Goal: Participate in discussion

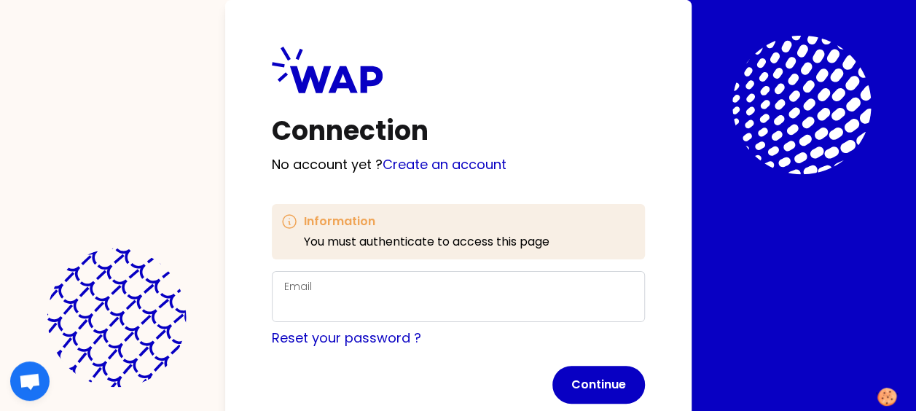
click at [466, 283] on div "Email" at bounding box center [458, 296] width 348 height 38
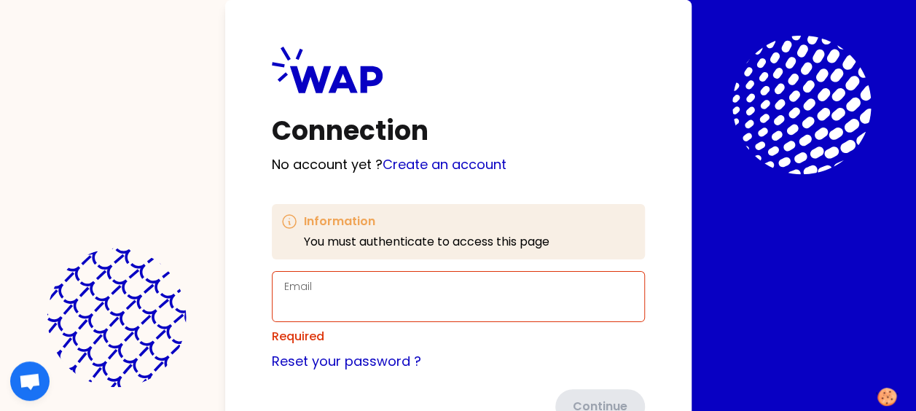
click at [465, 289] on div "Email" at bounding box center [458, 296] width 348 height 38
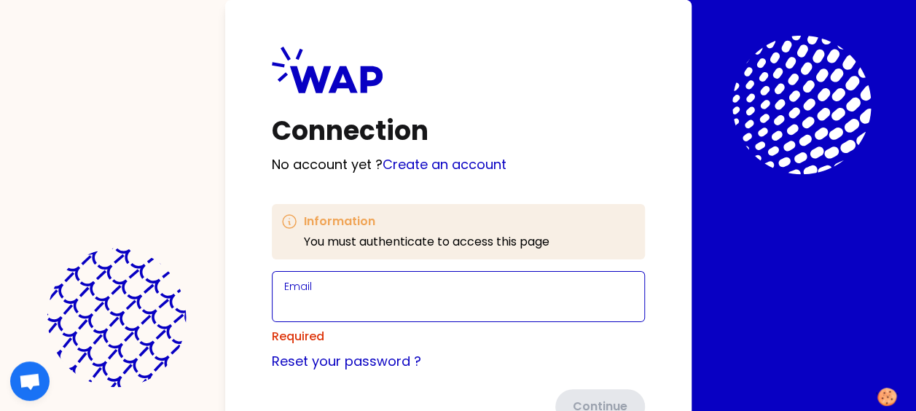
paste input "[PERSON_NAME], [PERSON_NAME] <[PERSON_NAME][EMAIL_ADDRESS][PERSON_NAME][DOMAIN_…"
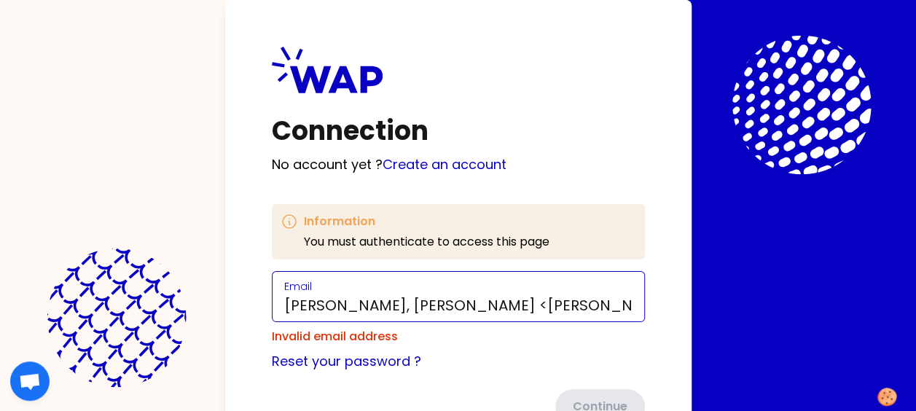
drag, startPoint x: 302, startPoint y: 303, endPoint x: 202, endPoint y: 308, distance: 99.9
click at [202, 308] on div "Connection No account yet ? Create an account Information You must authenticate…" at bounding box center [458, 205] width 916 height 411
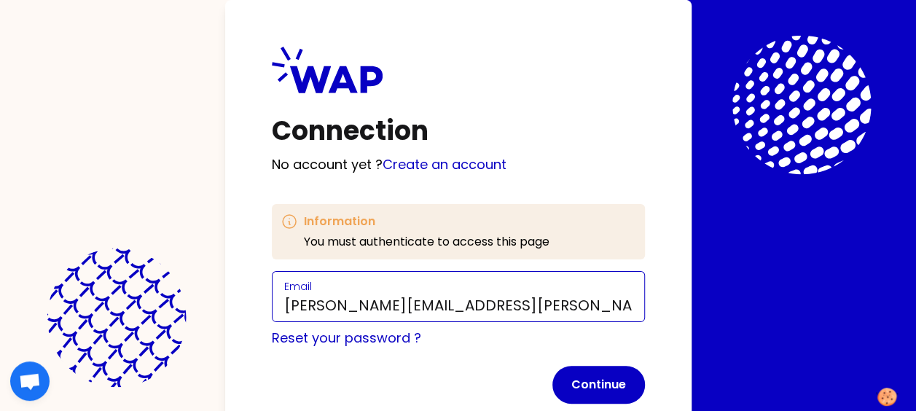
type input "[PERSON_NAME][EMAIL_ADDRESS][PERSON_NAME][DOMAIN_NAME]"
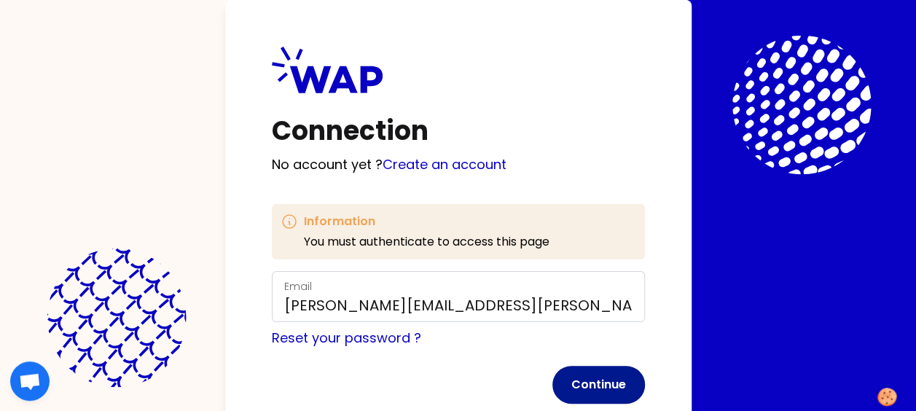
click at [622, 380] on button "Continue" at bounding box center [598, 385] width 92 height 38
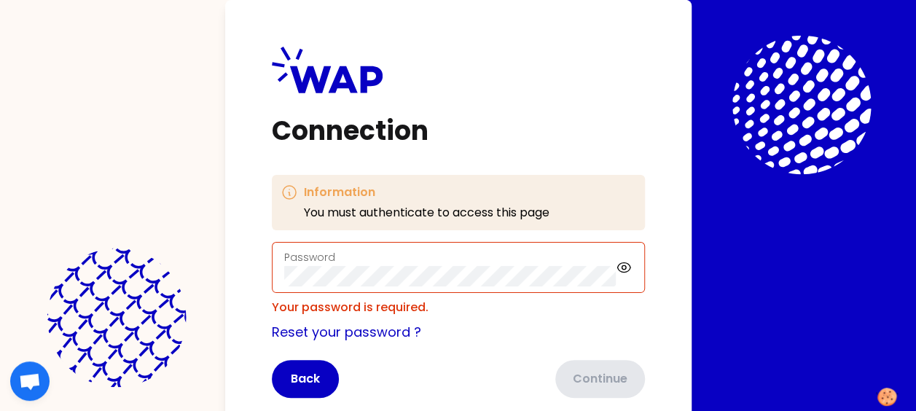
click at [487, 256] on div "Password" at bounding box center [450, 267] width 332 height 38
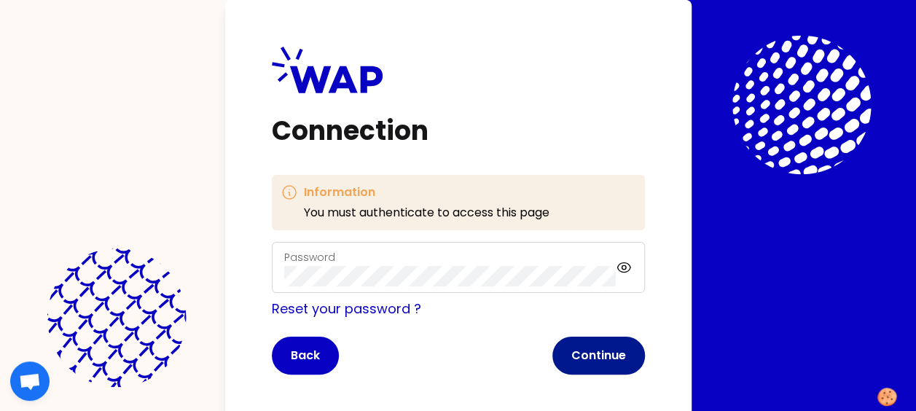
click at [629, 366] on button "Continue" at bounding box center [598, 355] width 92 height 38
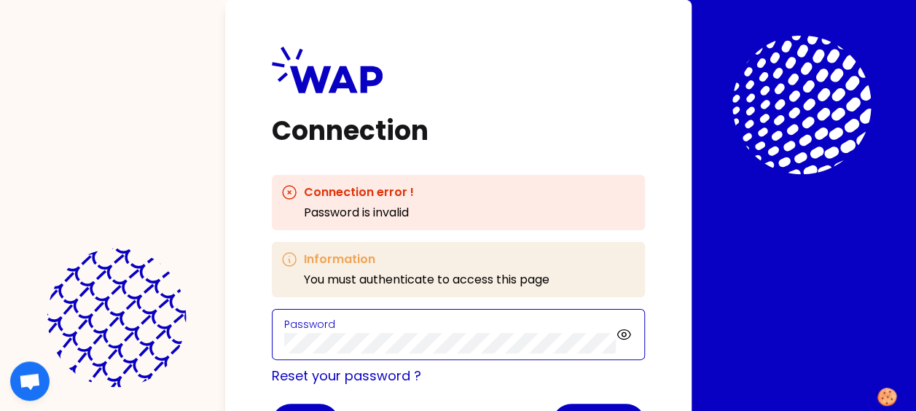
scroll to position [76, 0]
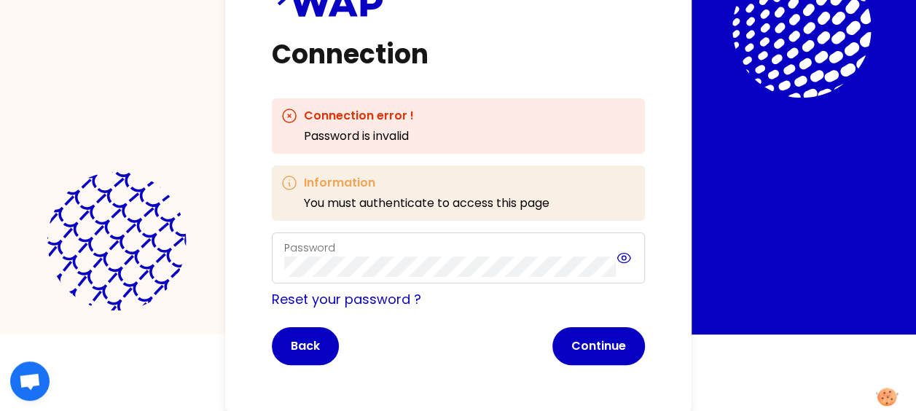
click at [622, 263] on icon at bounding box center [623, 257] width 16 height 17
click at [586, 342] on button "Continue" at bounding box center [598, 346] width 92 height 38
click at [390, 304] on link "Reset your password ?" at bounding box center [346, 299] width 149 height 18
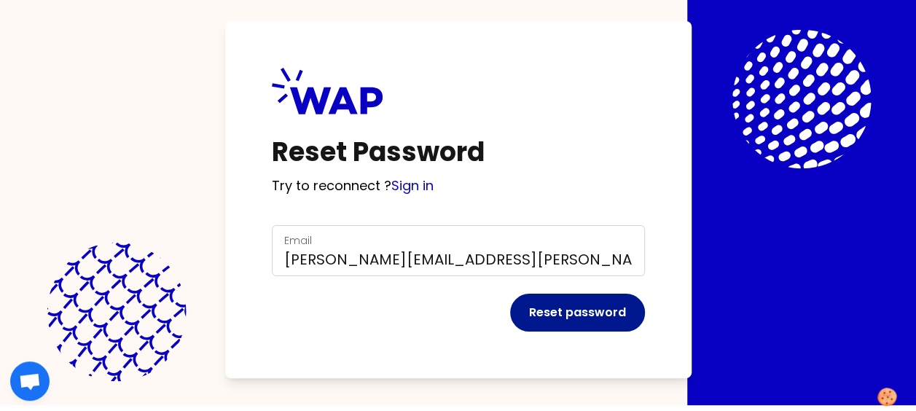
click at [551, 307] on button "Reset password" at bounding box center [577, 313] width 135 height 38
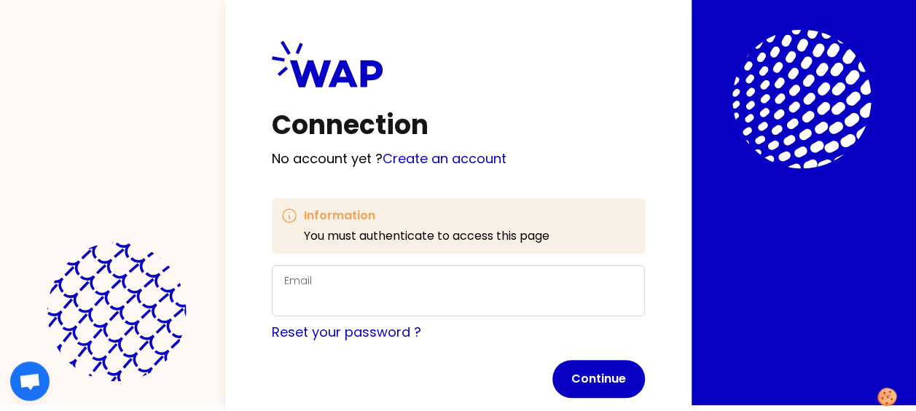
scroll to position [39, 0]
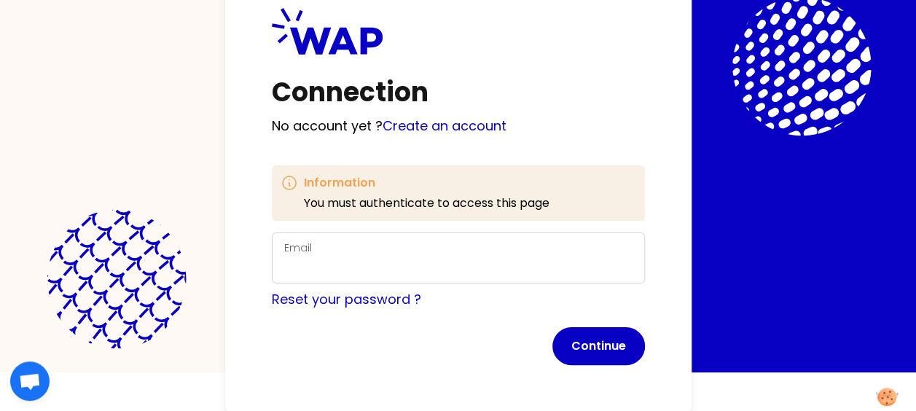
click at [311, 253] on div "Email" at bounding box center [458, 258] width 348 height 38
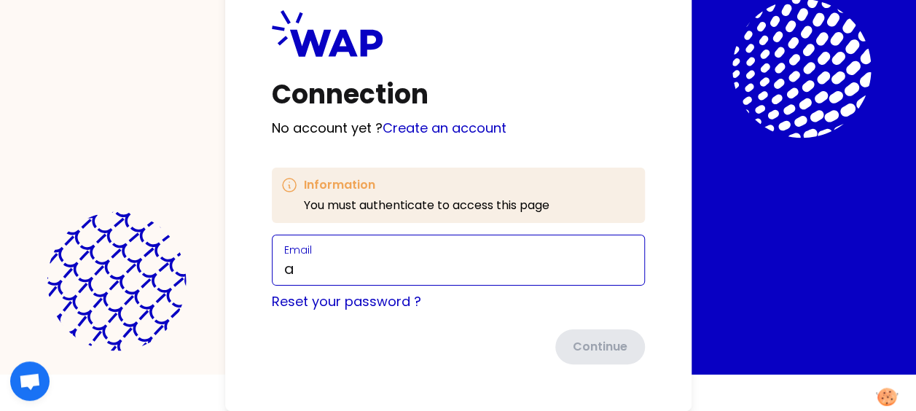
scroll to position [36, 0]
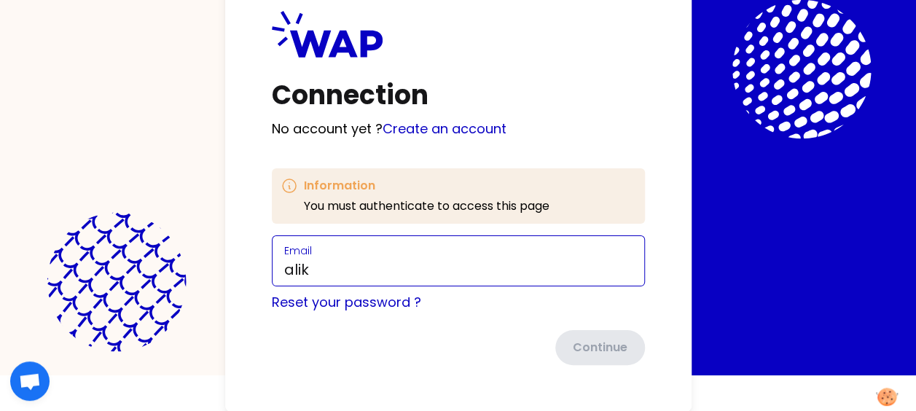
type input "[PERSON_NAME][EMAIL_ADDRESS][PERSON_NAME][DOMAIN_NAME]"
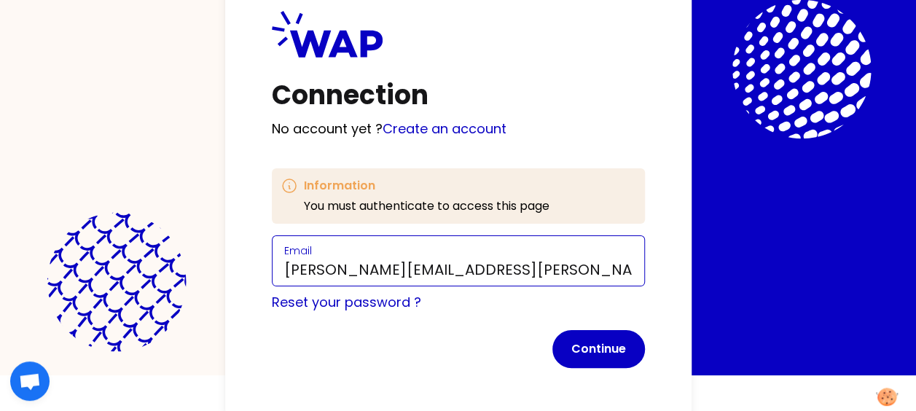
scroll to position [39, 0]
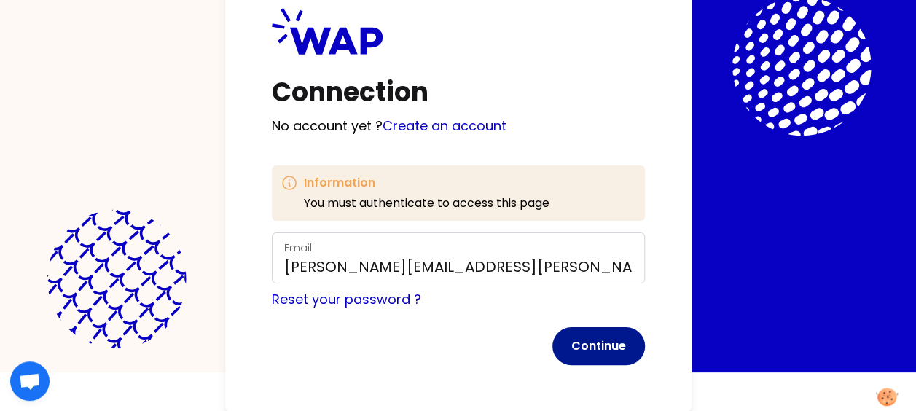
click at [597, 342] on button "Continue" at bounding box center [598, 346] width 92 height 38
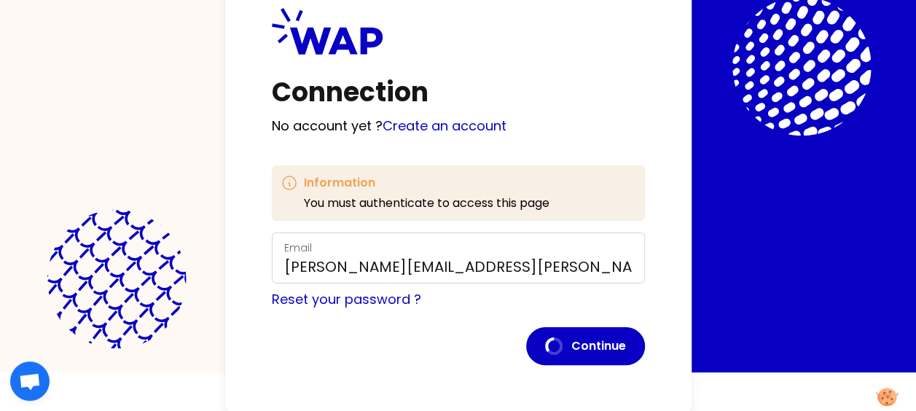
scroll to position [9, 0]
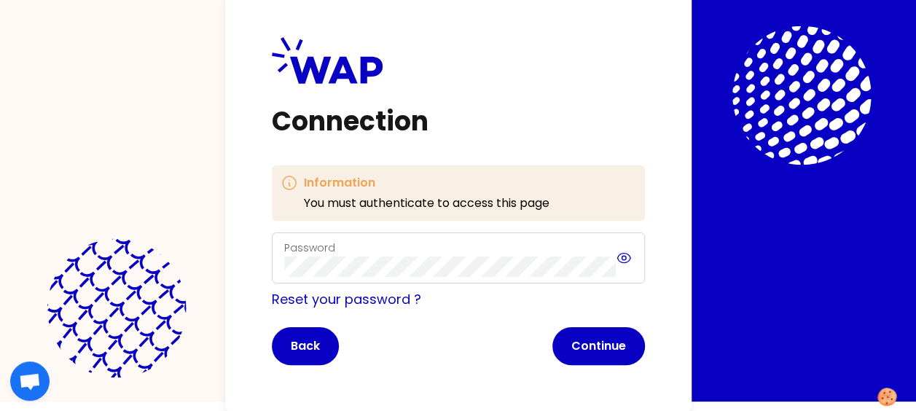
click at [631, 265] on icon at bounding box center [623, 257] width 16 height 17
click at [610, 341] on button "Continue" at bounding box center [598, 346] width 92 height 38
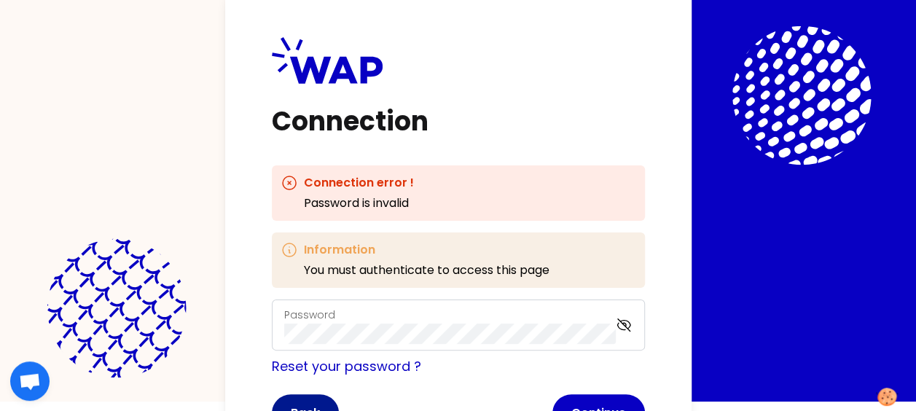
click at [320, 406] on button "Back" at bounding box center [305, 413] width 67 height 38
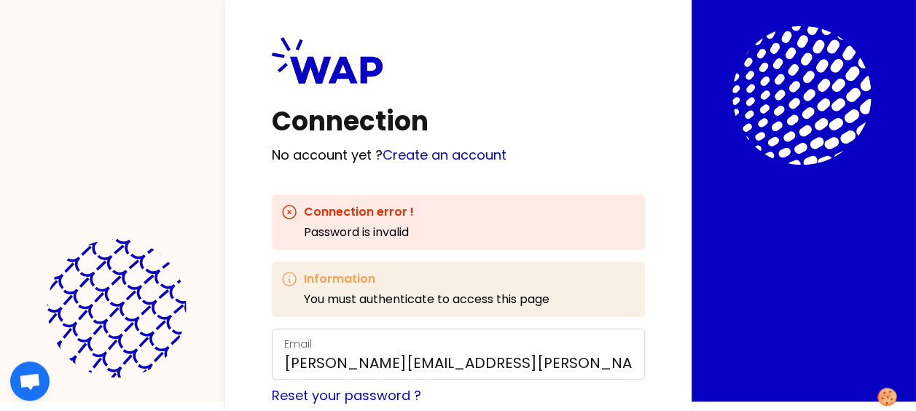
scroll to position [106, 0]
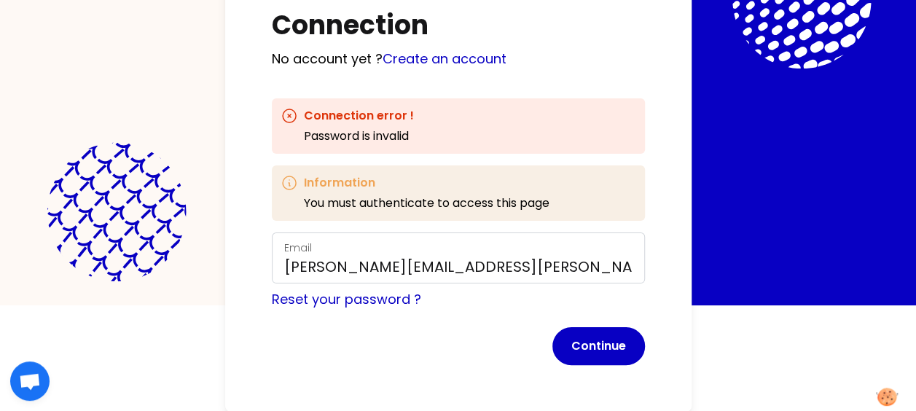
click at [627, 52] on p "No account yet ? Create an account" at bounding box center [458, 59] width 373 height 20
click at [420, 61] on link "Create an account" at bounding box center [444, 59] width 124 height 18
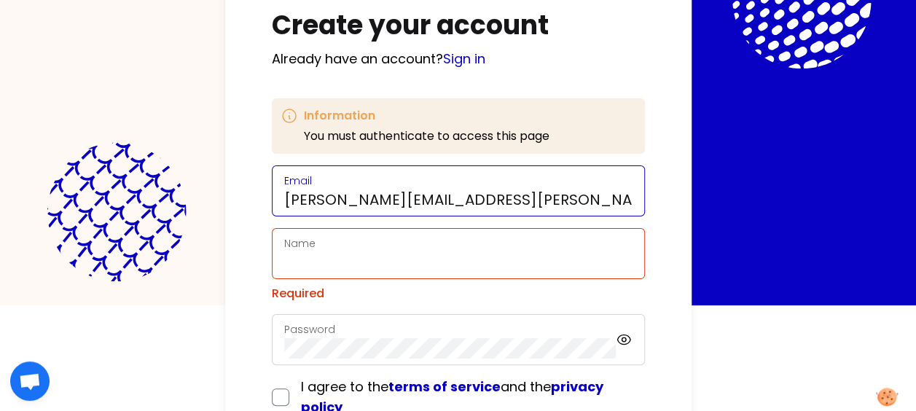
drag, startPoint x: 385, startPoint y: 253, endPoint x: 328, endPoint y: 205, distance: 75.0
click at [328, 205] on input "[PERSON_NAME][EMAIL_ADDRESS][PERSON_NAME][DOMAIN_NAME]" at bounding box center [458, 199] width 348 height 20
click at [318, 199] on input "[PERSON_NAME][EMAIL_ADDRESS][PERSON_NAME][DOMAIN_NAME]" at bounding box center [458, 199] width 348 height 20
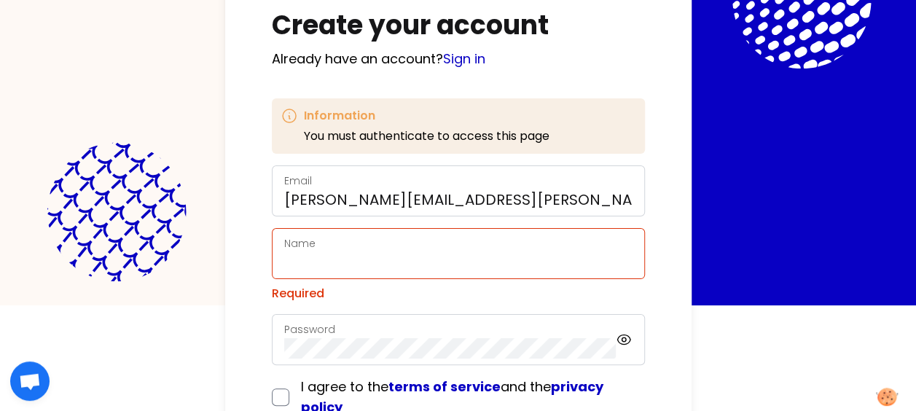
click at [294, 245] on label "Name" at bounding box center [299, 243] width 31 height 15
click at [294, 252] on input "Name" at bounding box center [458, 262] width 348 height 20
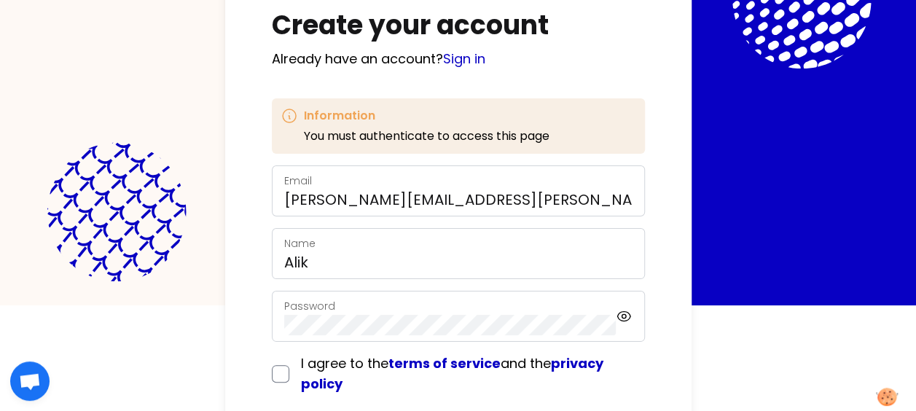
click at [303, 307] on label "Password" at bounding box center [309, 306] width 51 height 15
click at [326, 255] on input "Alik" at bounding box center [458, 262] width 348 height 20
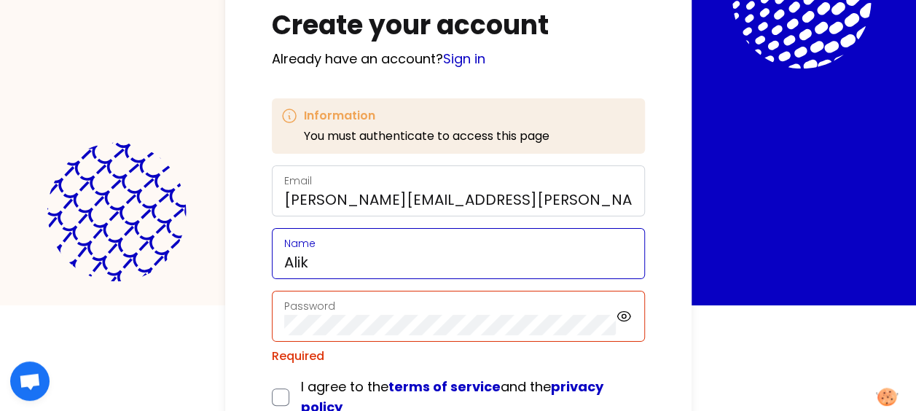
type input "[PERSON_NAME] SPANOMANOLI"
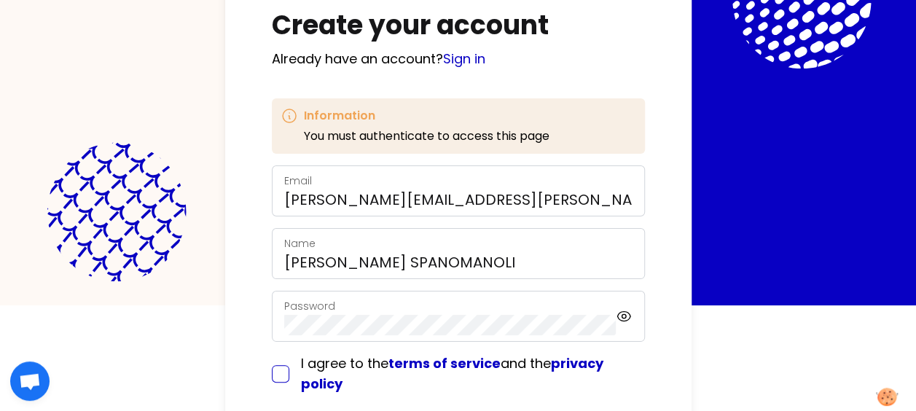
click at [280, 373] on input "checkbox" at bounding box center [280, 373] width 17 height 17
checkbox input "true"
click at [621, 316] on icon at bounding box center [623, 315] width 16 height 17
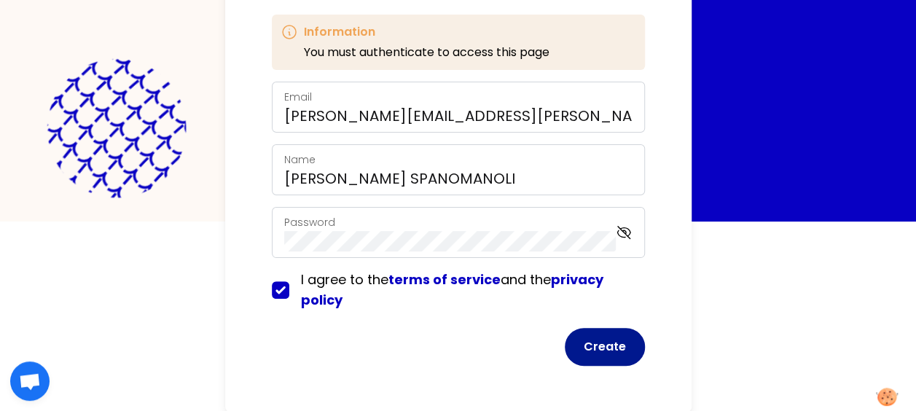
click at [606, 341] on button "Create" at bounding box center [604, 347] width 80 height 38
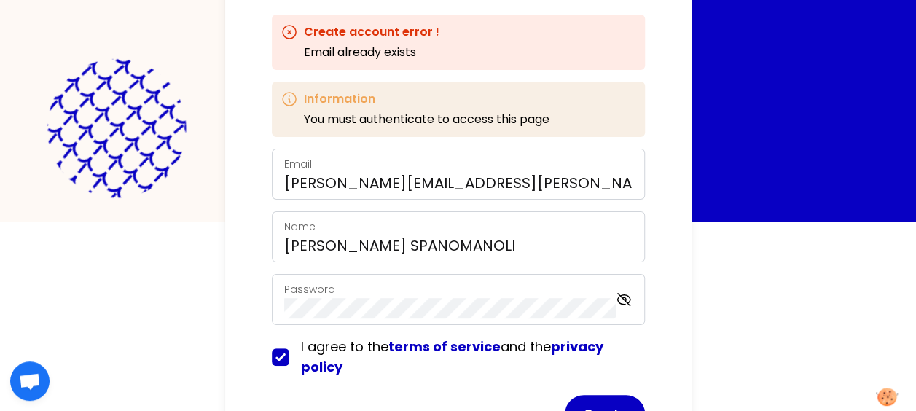
scroll to position [256, 0]
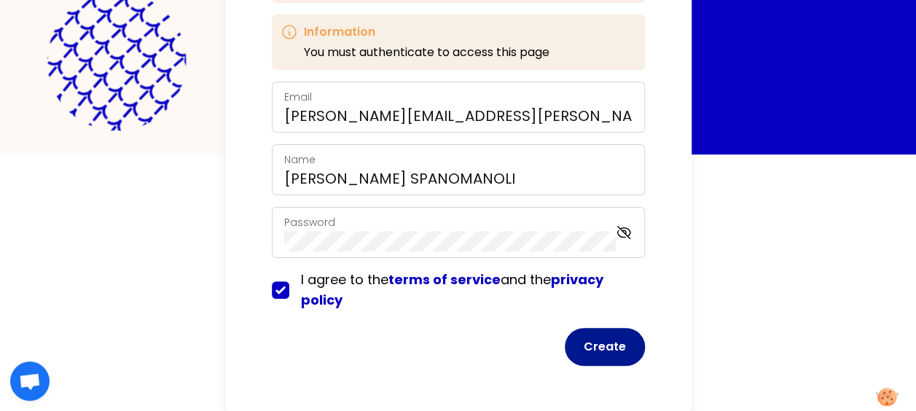
click at [617, 353] on button "Create" at bounding box center [604, 347] width 80 height 38
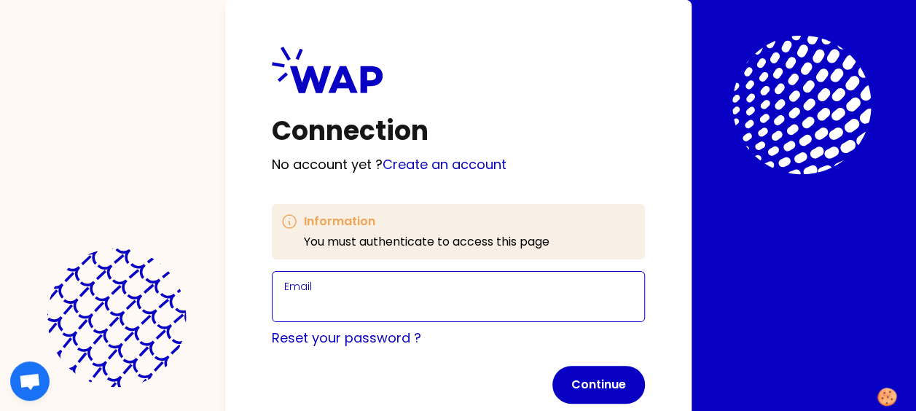
click at [376, 302] on input "Email" at bounding box center [458, 305] width 348 height 20
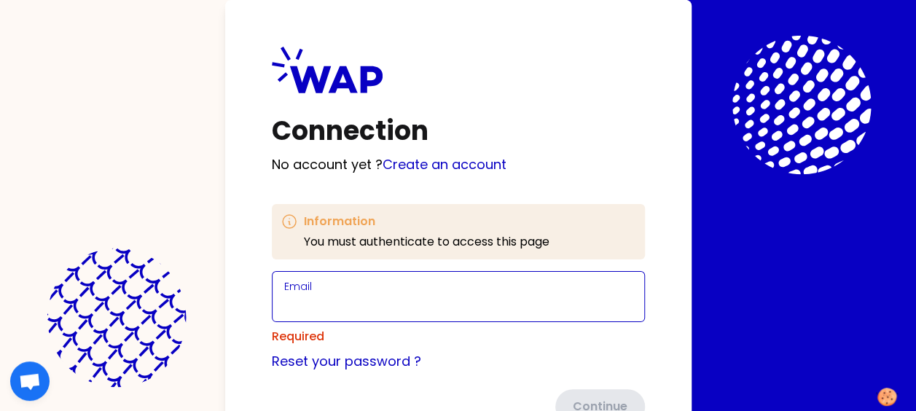
click at [323, 305] on input "Email" at bounding box center [458, 305] width 348 height 20
type input "[PERSON_NAME][EMAIL_ADDRESS][PERSON_NAME][DOMAIN_NAME]"
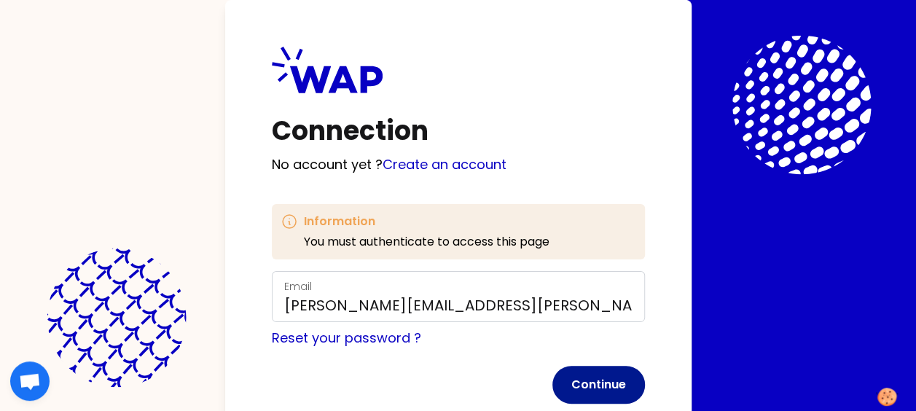
click at [605, 392] on button "Continue" at bounding box center [598, 385] width 92 height 38
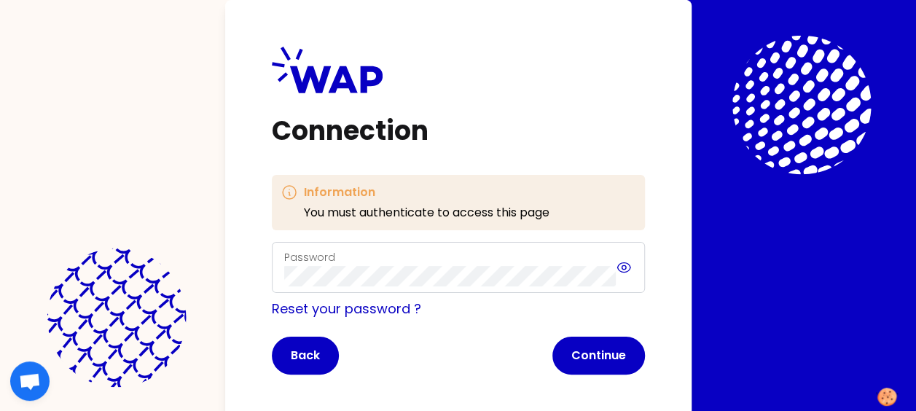
click at [626, 268] on icon at bounding box center [623, 267] width 16 height 17
click at [597, 344] on button "Continue" at bounding box center [598, 355] width 92 height 38
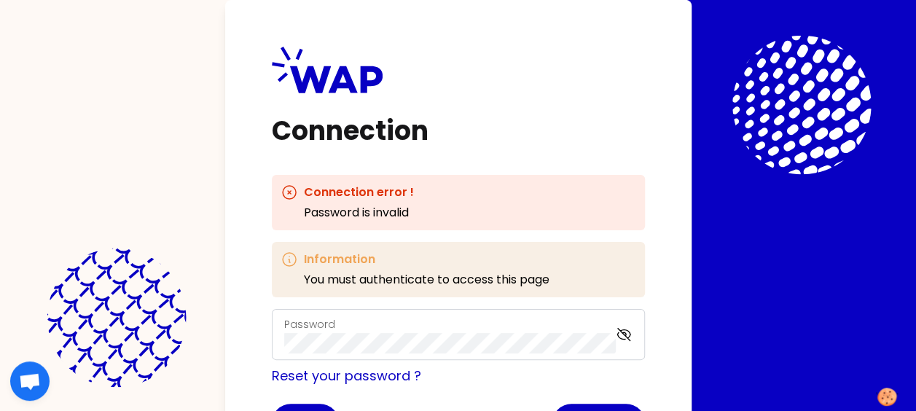
scroll to position [52, 0]
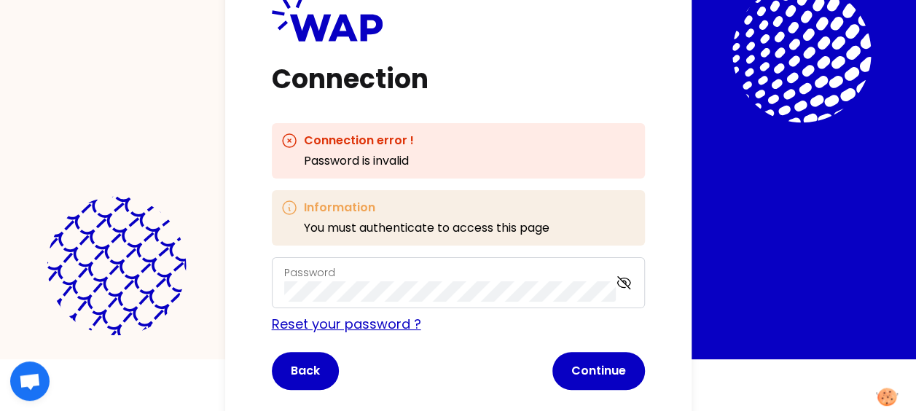
click at [364, 328] on link "Reset your password ?" at bounding box center [346, 324] width 149 height 18
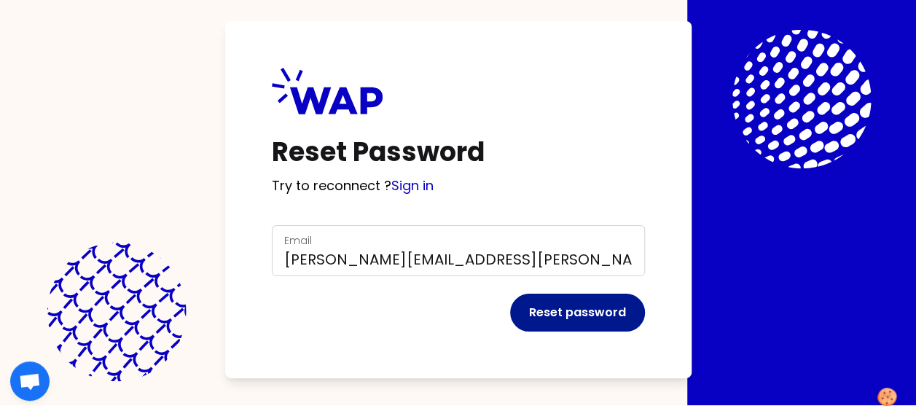
click at [558, 318] on button "Reset password" at bounding box center [577, 313] width 135 height 38
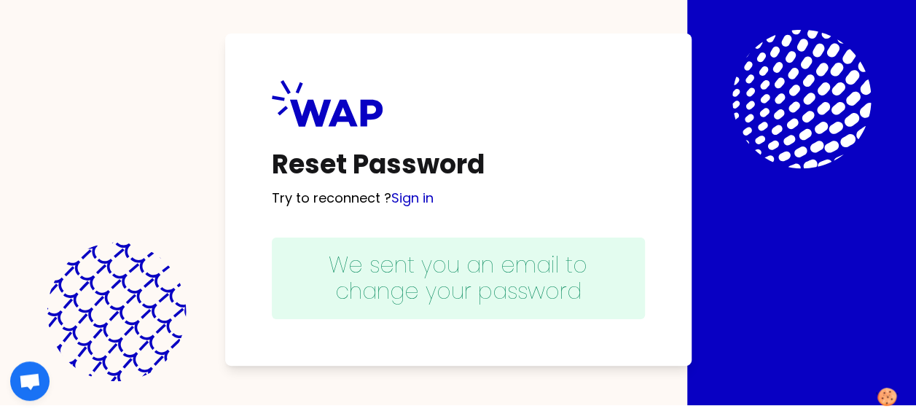
click at [184, 45] on div "Reset Password Try to reconnect ? Sign in We sent you an email to change your p…" at bounding box center [458, 199] width 916 height 411
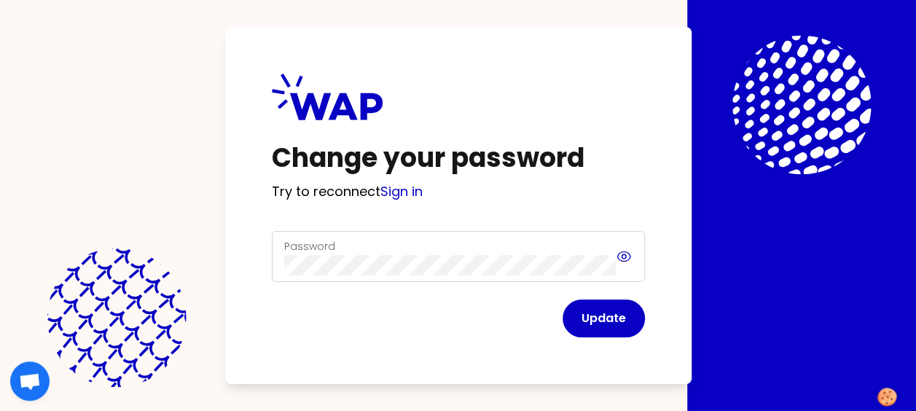
click at [616, 253] on icon at bounding box center [623, 256] width 16 height 17
click at [610, 309] on button "Update" at bounding box center [603, 318] width 82 height 38
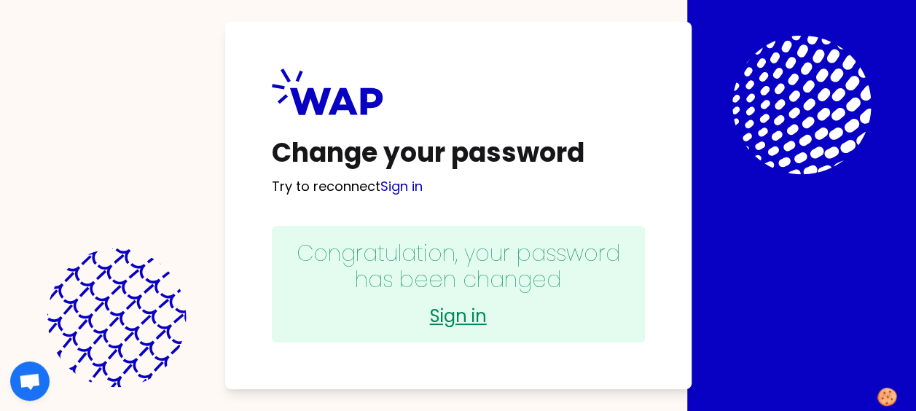
click at [475, 319] on link "Sign in" at bounding box center [458, 315] width 344 height 23
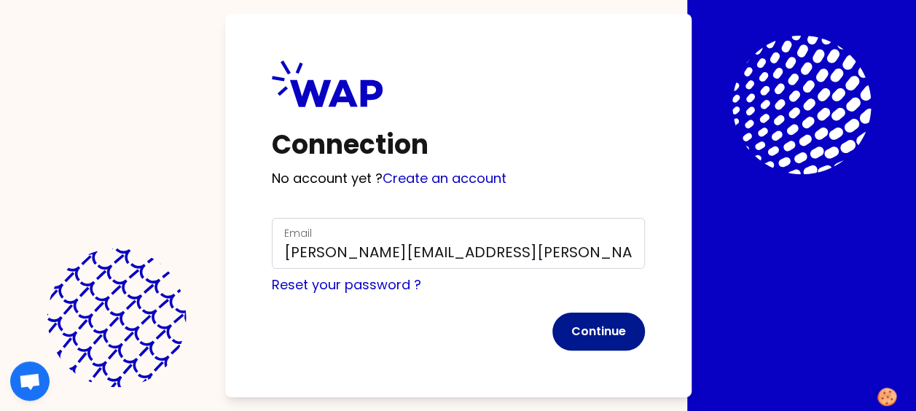
click at [596, 328] on button "Continue" at bounding box center [598, 331] width 92 height 38
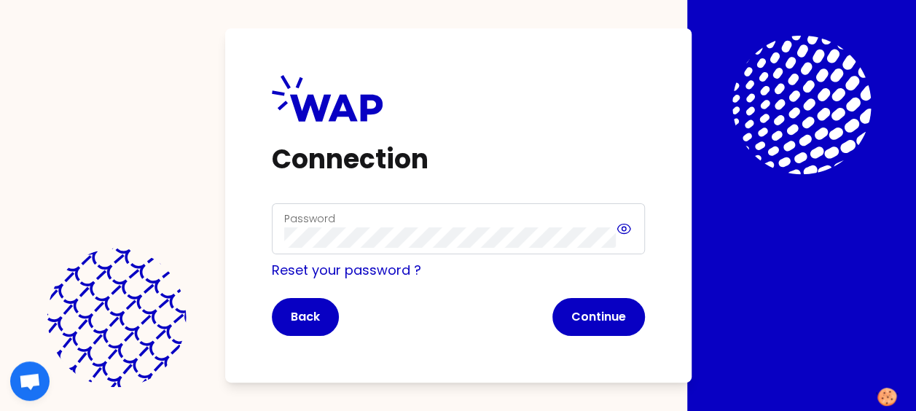
click at [621, 232] on icon at bounding box center [623, 228] width 16 height 17
click at [597, 305] on button "Continue" at bounding box center [598, 317] width 92 height 38
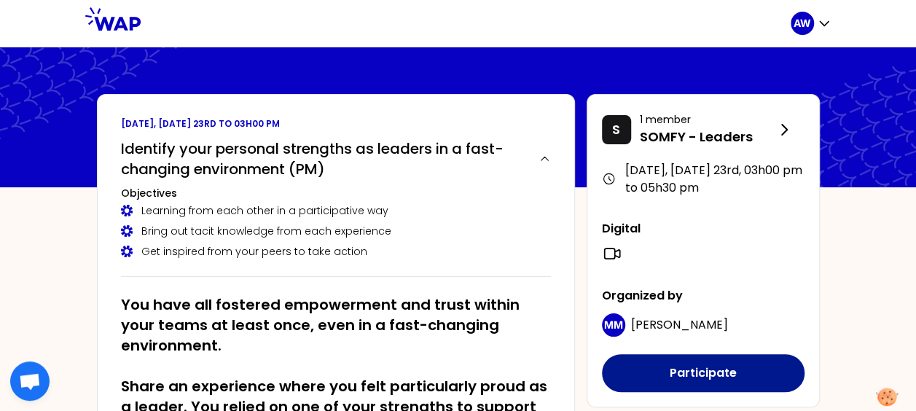
click at [666, 361] on button "Participate" at bounding box center [703, 373] width 202 height 38
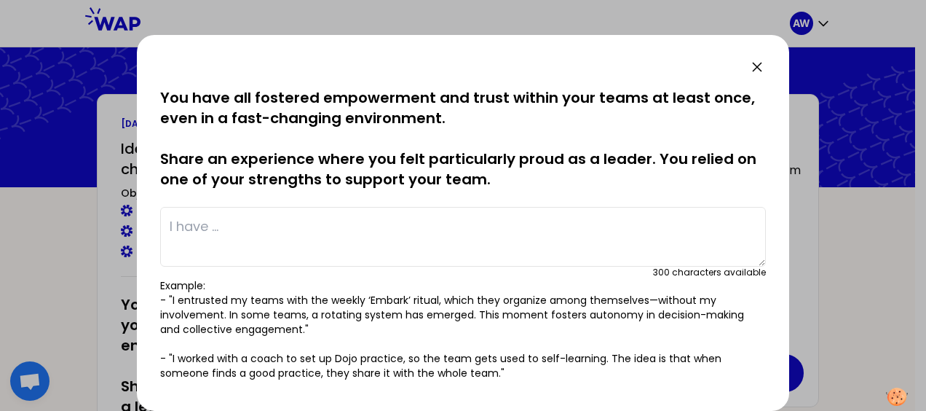
click at [577, 240] on textarea at bounding box center [463, 237] width 606 height 60
click at [382, 227] on textarea "Make finance time count!" at bounding box center [463, 237] width 606 height 60
paste textarea "Created a forum in my team for creating tips and tricks for gaining productivit…"
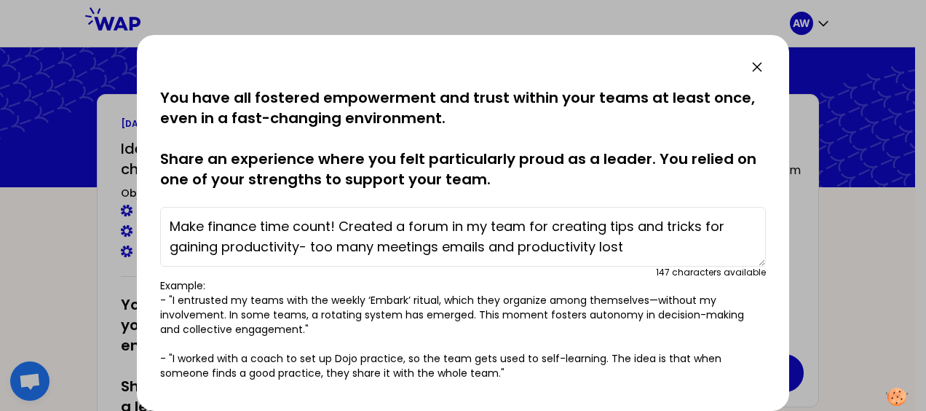
click at [338, 229] on textarea "Make finance time count! Created a forum in my team for creating tips and trick…" at bounding box center [463, 237] width 606 height 60
paste textarea "Keep Improve Start Stop suitcases and baloons"
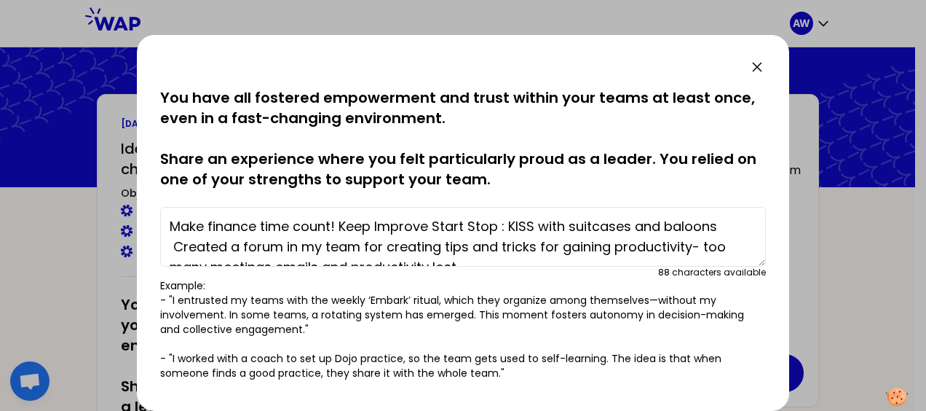
click at [718, 234] on textarea "Make finance time count! Keep Improve Start Stop : KISS with suitcases and balo…" at bounding box center [463, 237] width 606 height 60
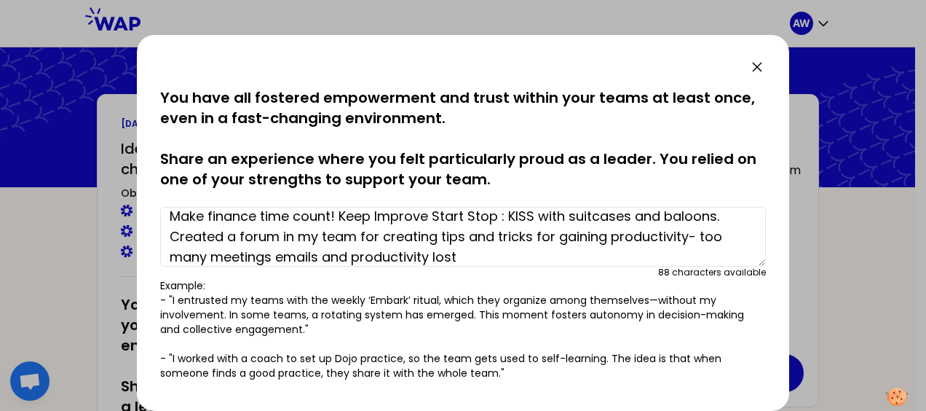
scroll to position [20, 0]
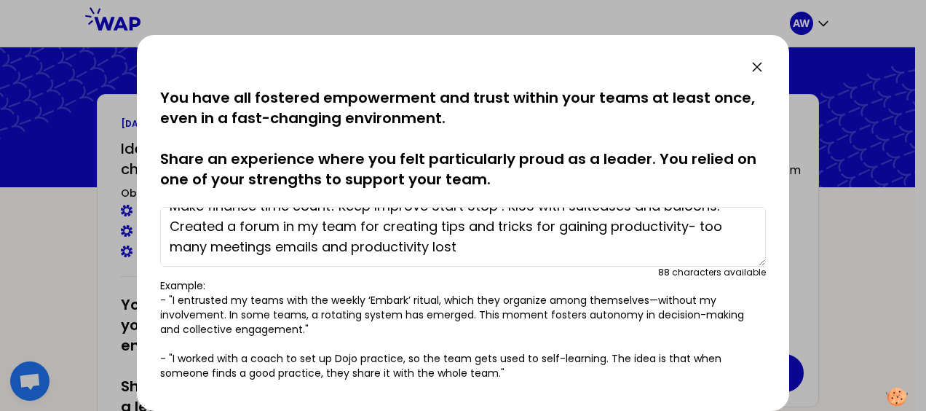
click at [559, 256] on textarea "Make finance time count! Keep Improve Start Stop : KISS with suitcases and balo…" at bounding box center [463, 237] width 606 height 60
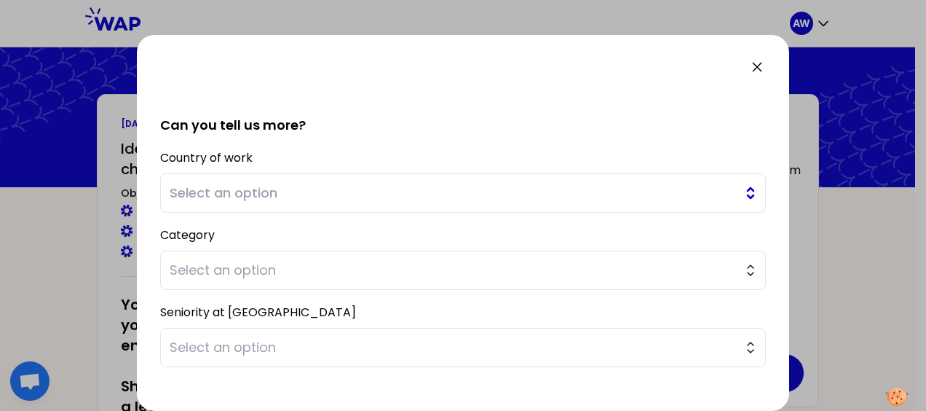
type textarea "Make finance time count! Keep Improve Start Stop : KISS with suitcases and balo…"
click at [323, 189] on span "Select an option" at bounding box center [453, 193] width 567 height 20
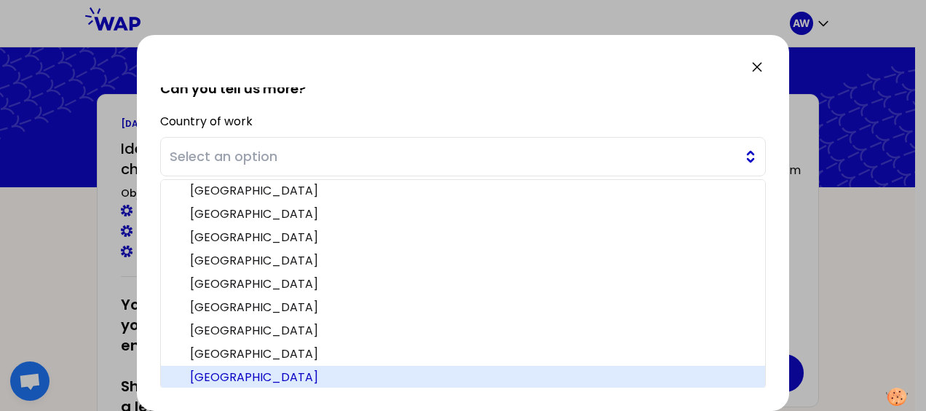
scroll to position [353, 0]
click at [252, 382] on span "Switzerland" at bounding box center [472, 377] width 564 height 17
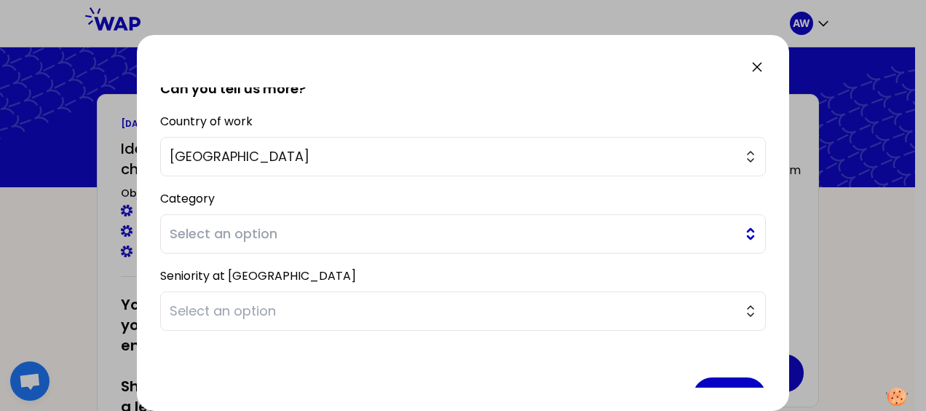
click at [241, 235] on span "Select an option" at bounding box center [453, 234] width 567 height 20
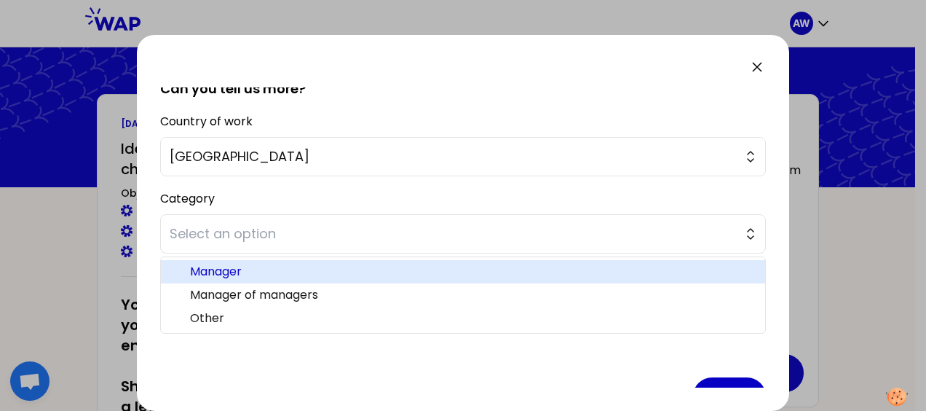
click at [238, 270] on span "Manager" at bounding box center [472, 271] width 564 height 17
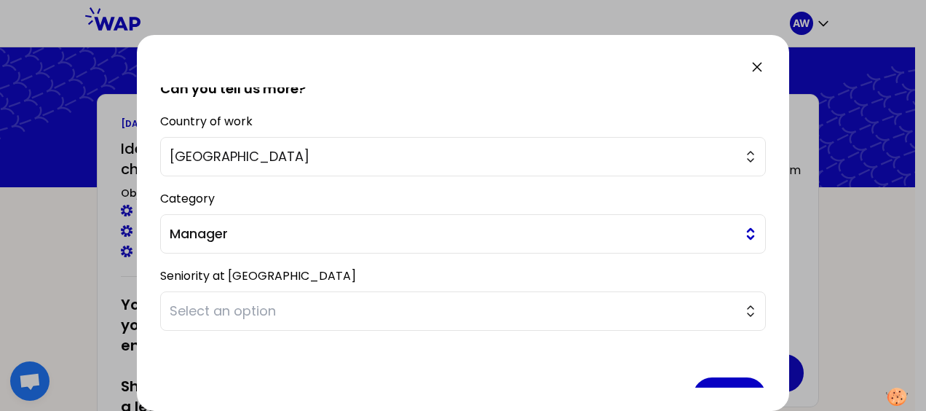
click at [235, 239] on span "Manager" at bounding box center [453, 234] width 567 height 20
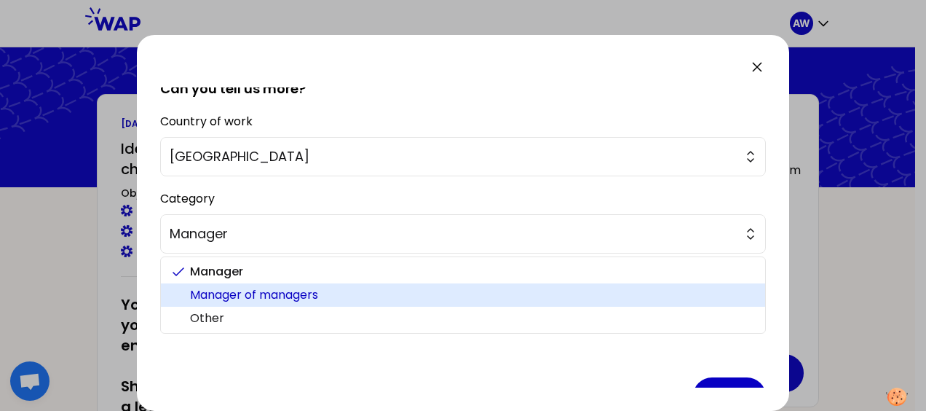
click at [230, 286] on span "Manager of managers" at bounding box center [472, 294] width 564 height 17
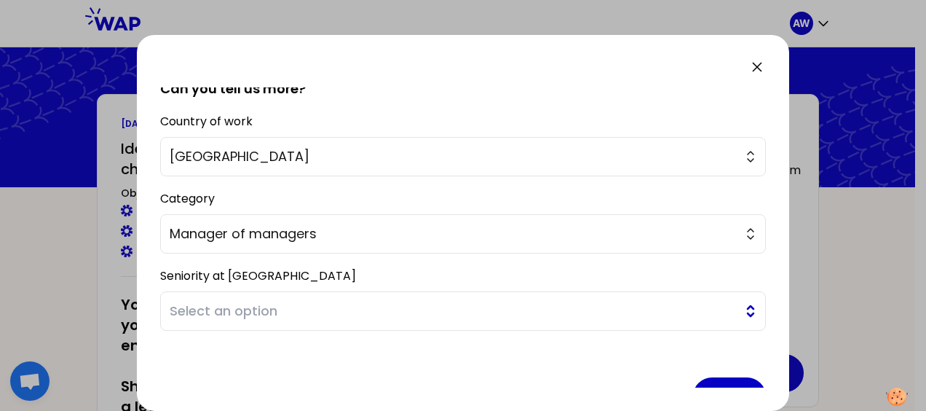
click at [236, 312] on span "Select an option" at bounding box center [453, 311] width 567 height 20
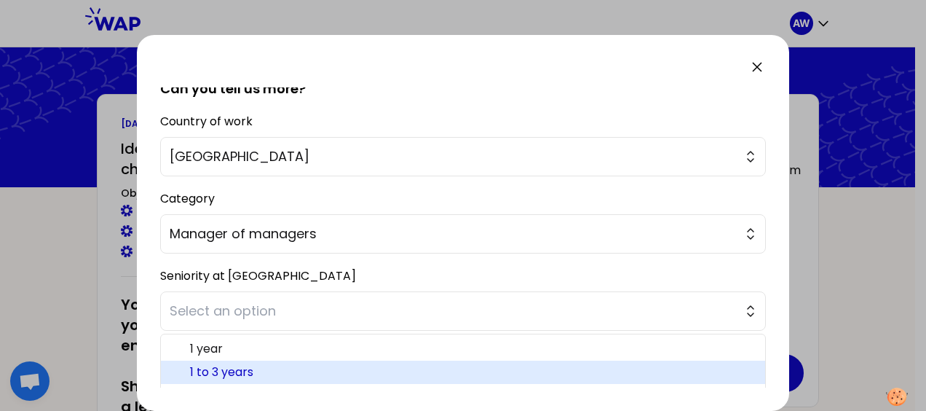
click at [234, 363] on span "1 to 3 years" at bounding box center [472, 371] width 564 height 17
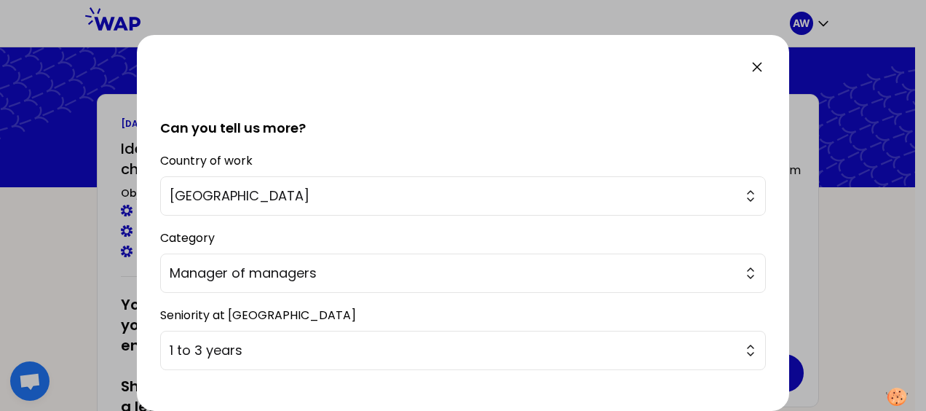
scroll to position [374, 0]
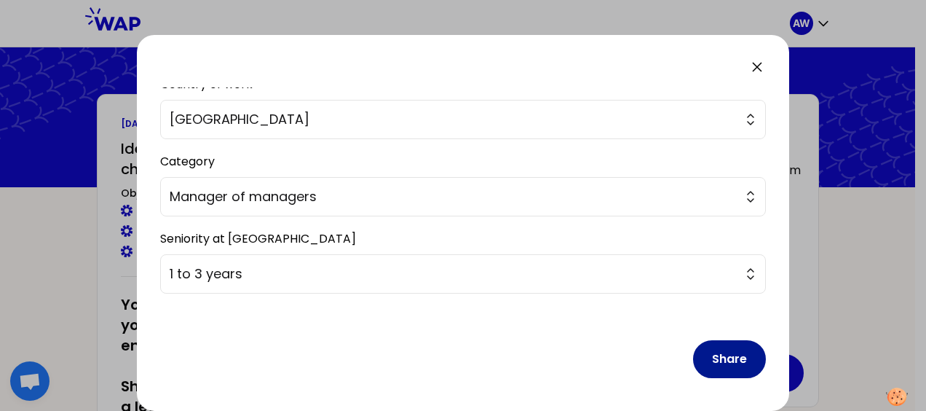
click at [714, 357] on button "Share" at bounding box center [729, 359] width 73 height 38
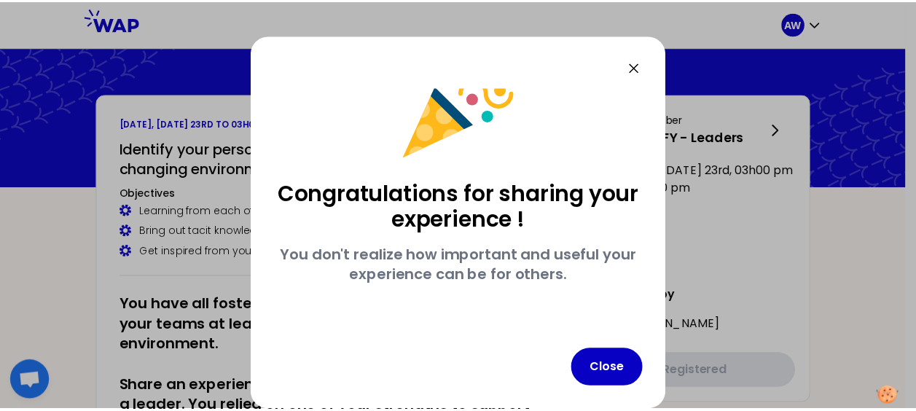
scroll to position [47, 0]
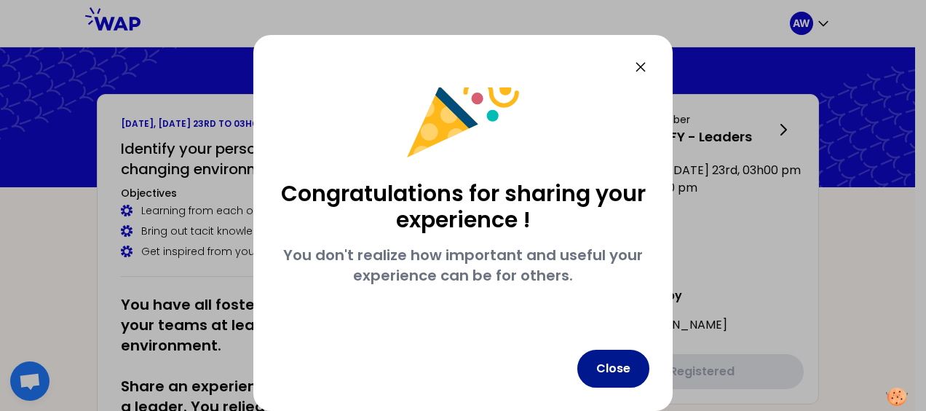
click at [631, 370] on button "Close" at bounding box center [614, 369] width 72 height 38
